Goal: Task Accomplishment & Management: Manage account settings

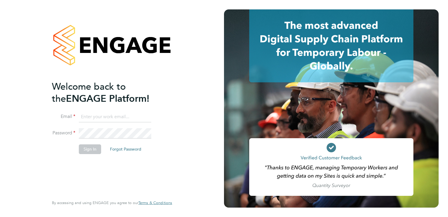
click at [94, 116] on input at bounding box center [115, 116] width 72 height 11
type input "tony.proctor@hmsworks.co.uk"
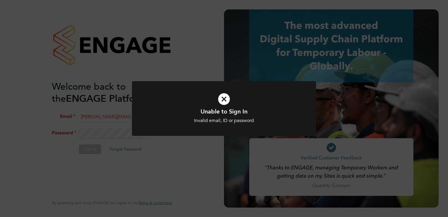
drag, startPoint x: 146, startPoint y: 166, endPoint x: 141, endPoint y: 165, distance: 5.3
click at [146, 166] on div "Unable to Sign In Invalid email, ID or password Cancel Okay" at bounding box center [224, 108] width 448 height 217
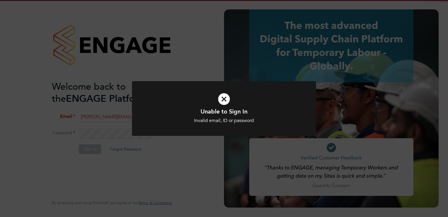
click at [120, 131] on div "Unable to Sign In Invalid email, ID or password Cancel Okay" at bounding box center [224, 108] width 448 height 217
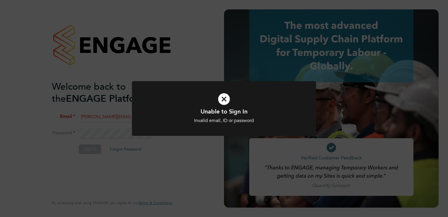
click at [117, 136] on div "Unable to Sign In Invalid email, ID or password Cancel Okay" at bounding box center [224, 108] width 448 height 217
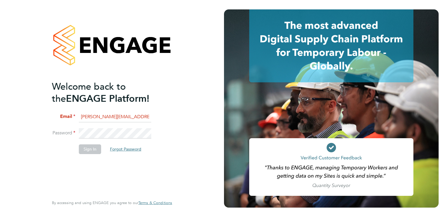
click at [118, 148] on button "Forgot Password" at bounding box center [125, 148] width 41 height 9
click at [119, 115] on input at bounding box center [115, 116] width 72 height 11
type input "[PERSON_NAME][EMAIL_ADDRESS][PERSON_NAME][DOMAIN_NAME]"
click at [126, 148] on button "Forgot Password" at bounding box center [125, 148] width 41 height 9
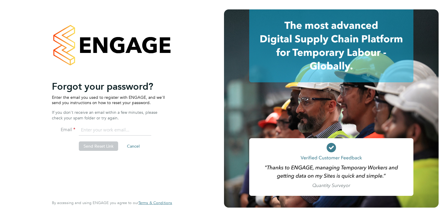
click at [111, 130] on input "email" at bounding box center [115, 130] width 72 height 11
type input "tony.proctor@hmsworks.co.uk"
click at [103, 145] on button "Send Reset Link" at bounding box center [98, 145] width 39 height 9
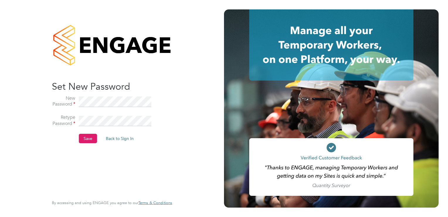
click at [88, 136] on button "Save" at bounding box center [88, 137] width 18 height 9
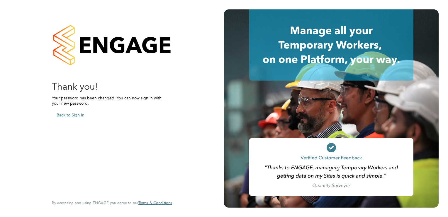
click at [81, 114] on button "Back to Sign In" at bounding box center [70, 114] width 37 height 9
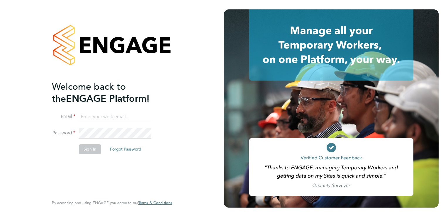
click at [113, 116] on input at bounding box center [115, 116] width 72 height 11
type input "tony.proctor@hmsworks.co.uk"
click at [92, 146] on button "Sign In" at bounding box center [90, 148] width 22 height 9
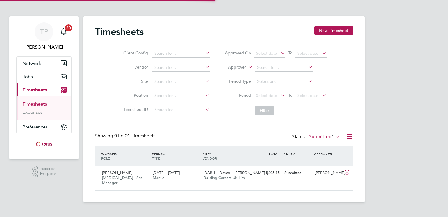
scroll to position [15, 51]
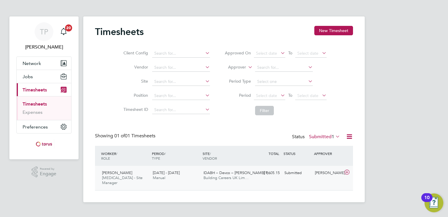
click at [345, 171] on icon at bounding box center [347, 172] width 7 height 5
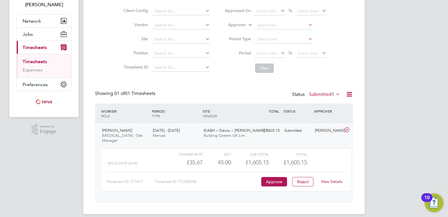
scroll to position [43, 0]
click at [274, 176] on button "Approve" at bounding box center [274, 180] width 26 height 9
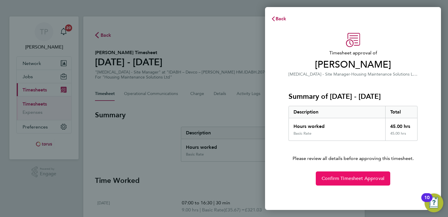
click at [360, 176] on span "Confirm Timesheet Approval" at bounding box center [353, 178] width 63 height 6
